Goal: Information Seeking & Learning: Learn about a topic

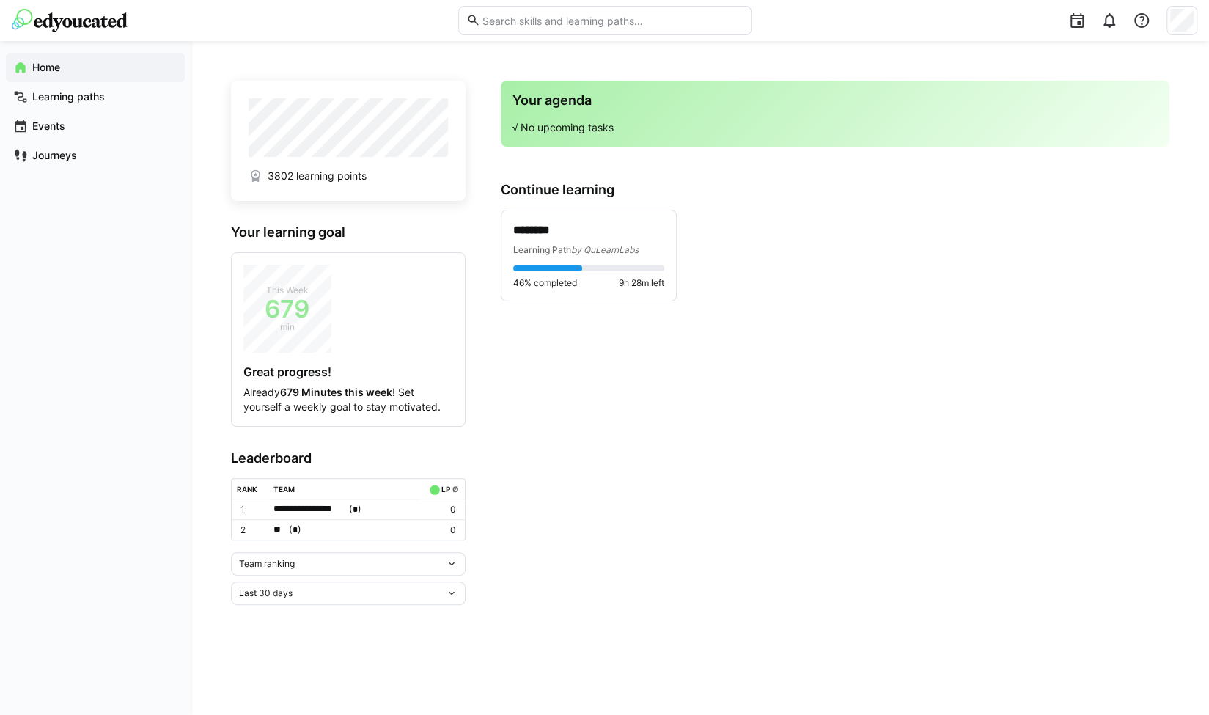
click at [331, 562] on div "Team ranking" at bounding box center [342, 564] width 207 height 10
click at [293, 606] on span "Individual ranking" at bounding box center [347, 614] width 235 height 23
click at [577, 277] on span "46% completed" at bounding box center [545, 283] width 64 height 12
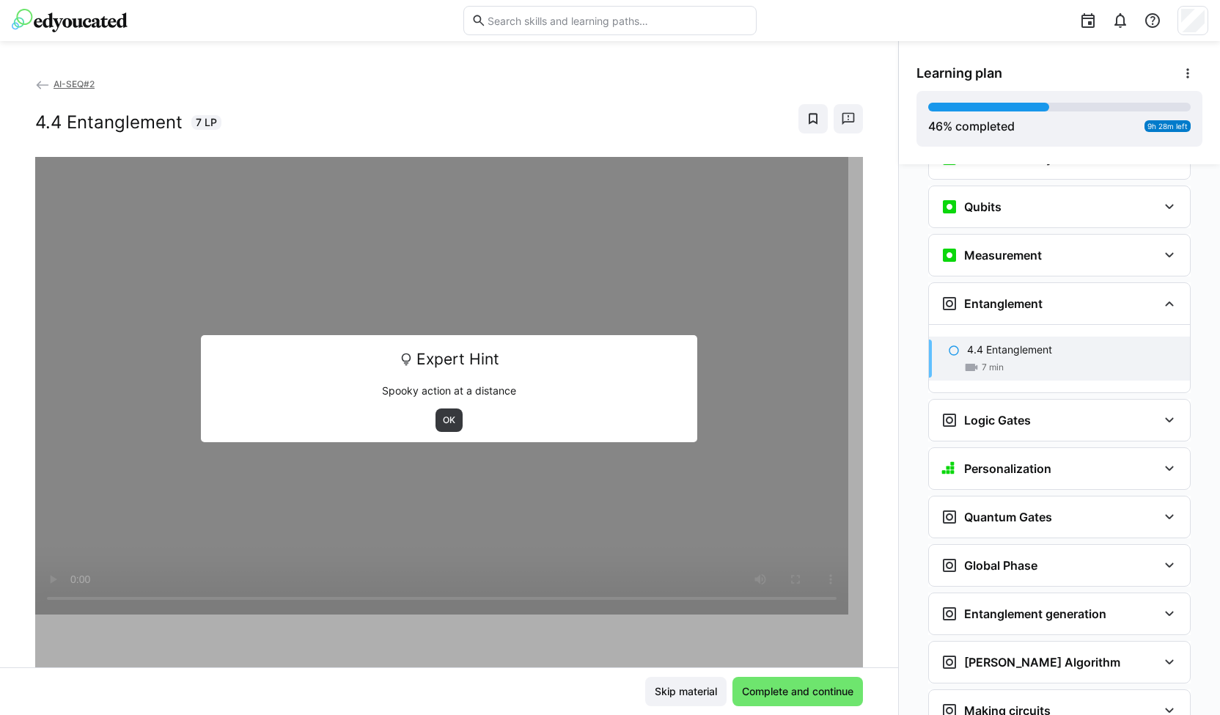
scroll to position [1701, 0]
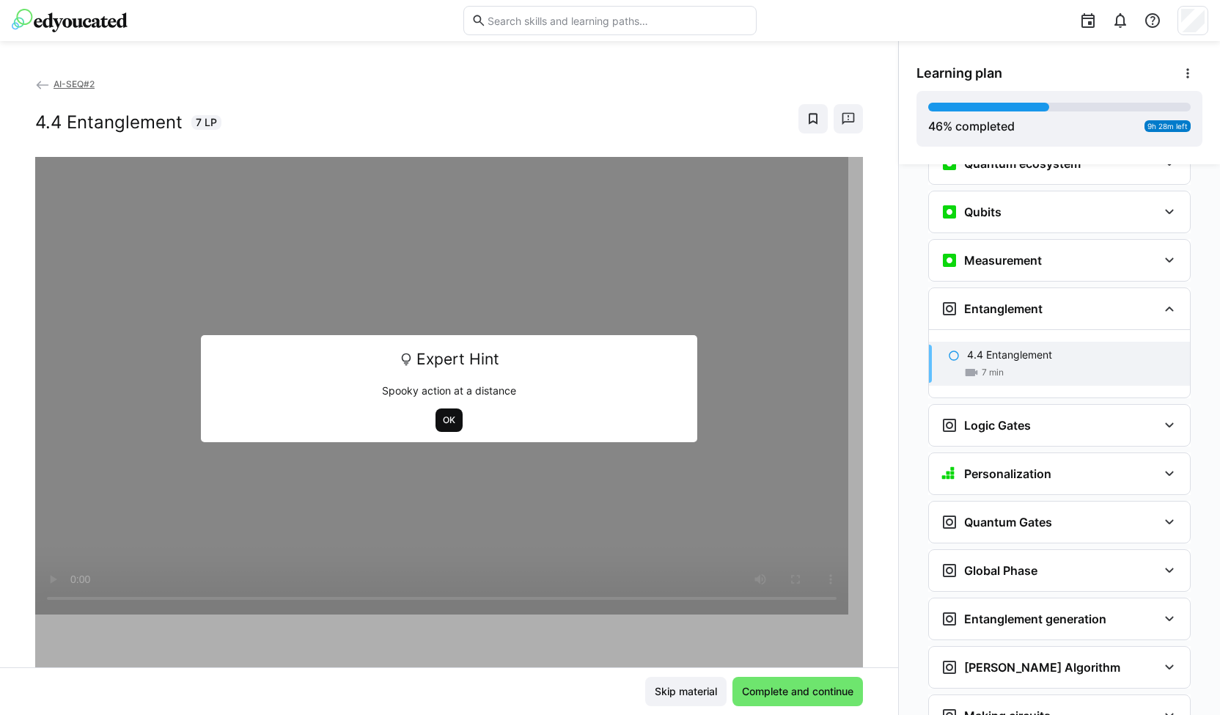
click at [444, 413] on span "OK" at bounding box center [449, 419] width 27 height 23
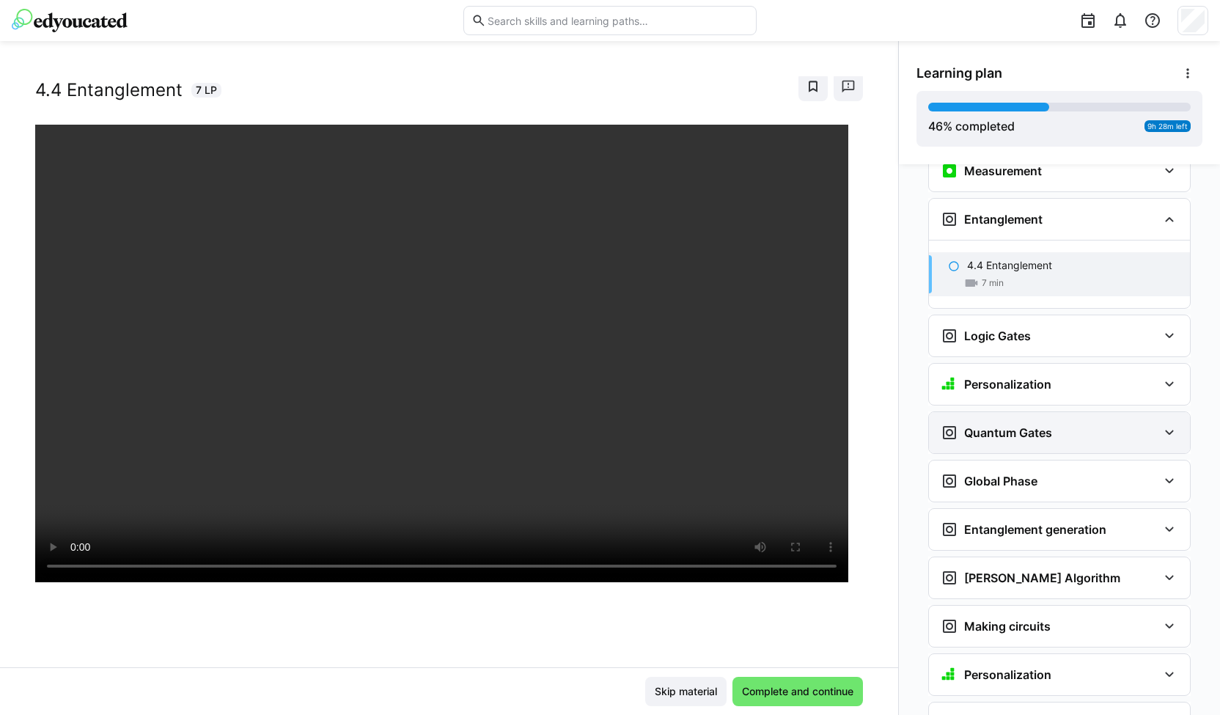
scroll to position [1788, 0]
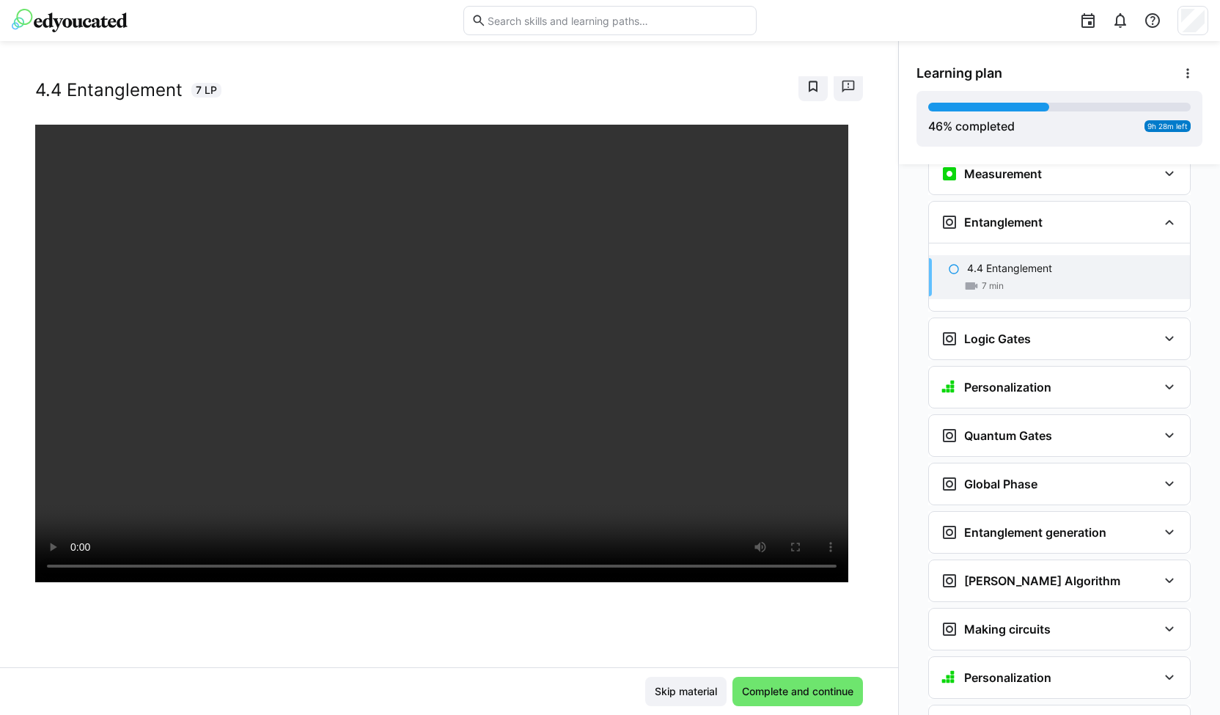
drag, startPoint x: 1032, startPoint y: 253, endPoint x: 1029, endPoint y: 239, distance: 14.4
click at [1029, 255] on div "4.4 Entanglement 7 min" at bounding box center [1059, 277] width 261 height 44
click at [763, 678] on span "Complete and continue" at bounding box center [798, 691] width 131 height 29
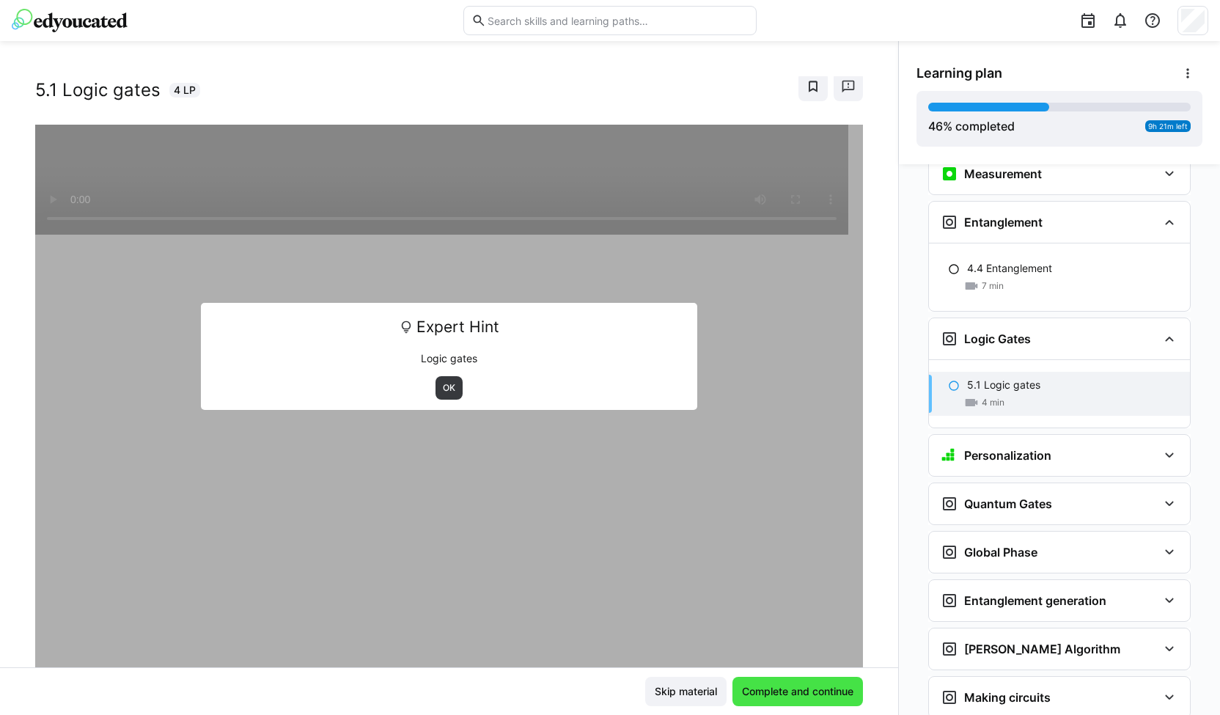
scroll to position [1899, 0]
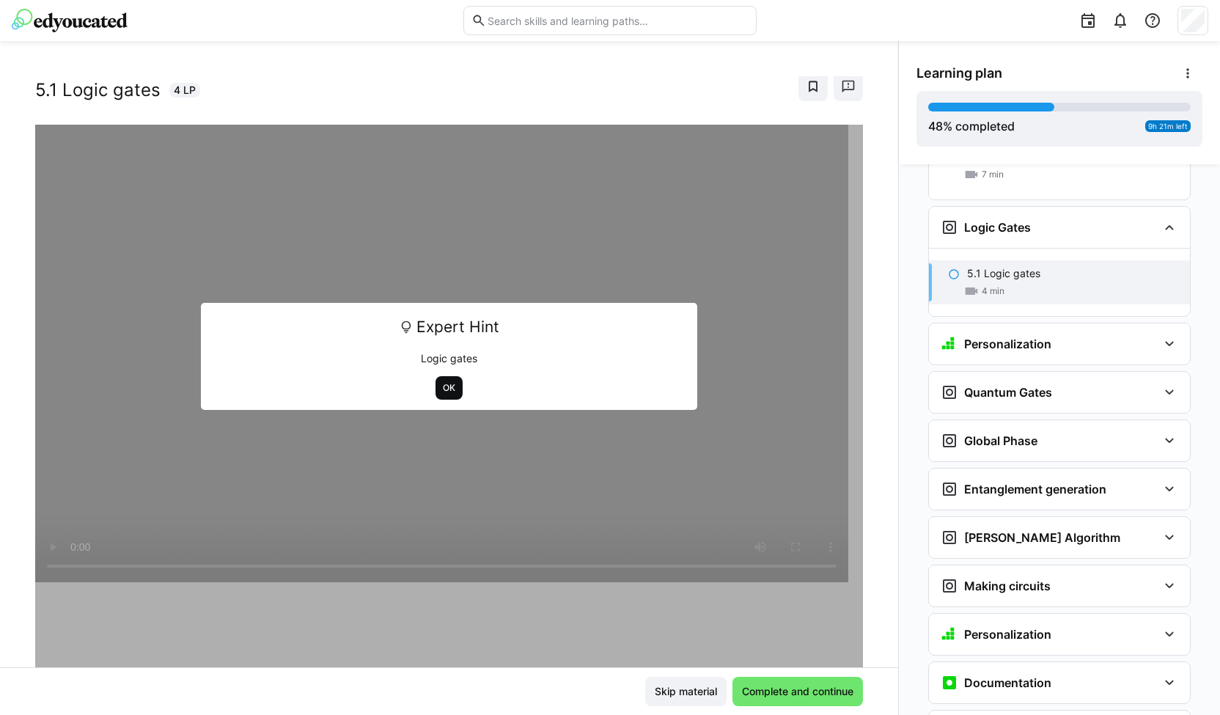
click at [441, 386] on span "OK" at bounding box center [448, 388] width 15 height 12
